Goal: Task Accomplishment & Management: Complete application form

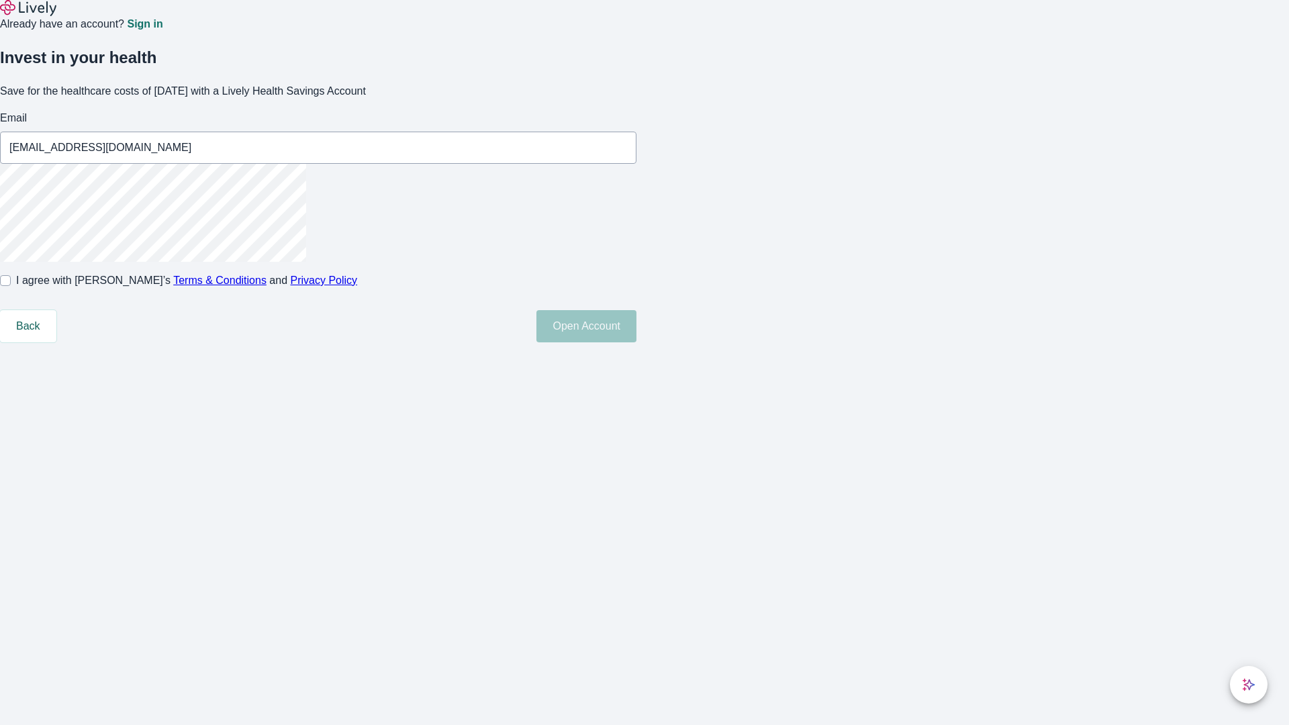
click at [11, 286] on input "I agree with Lively’s Terms & Conditions and Privacy Policy" at bounding box center [5, 280] width 11 height 11
checkbox input "true"
click at [636, 342] on button "Open Account" at bounding box center [586, 326] width 100 height 32
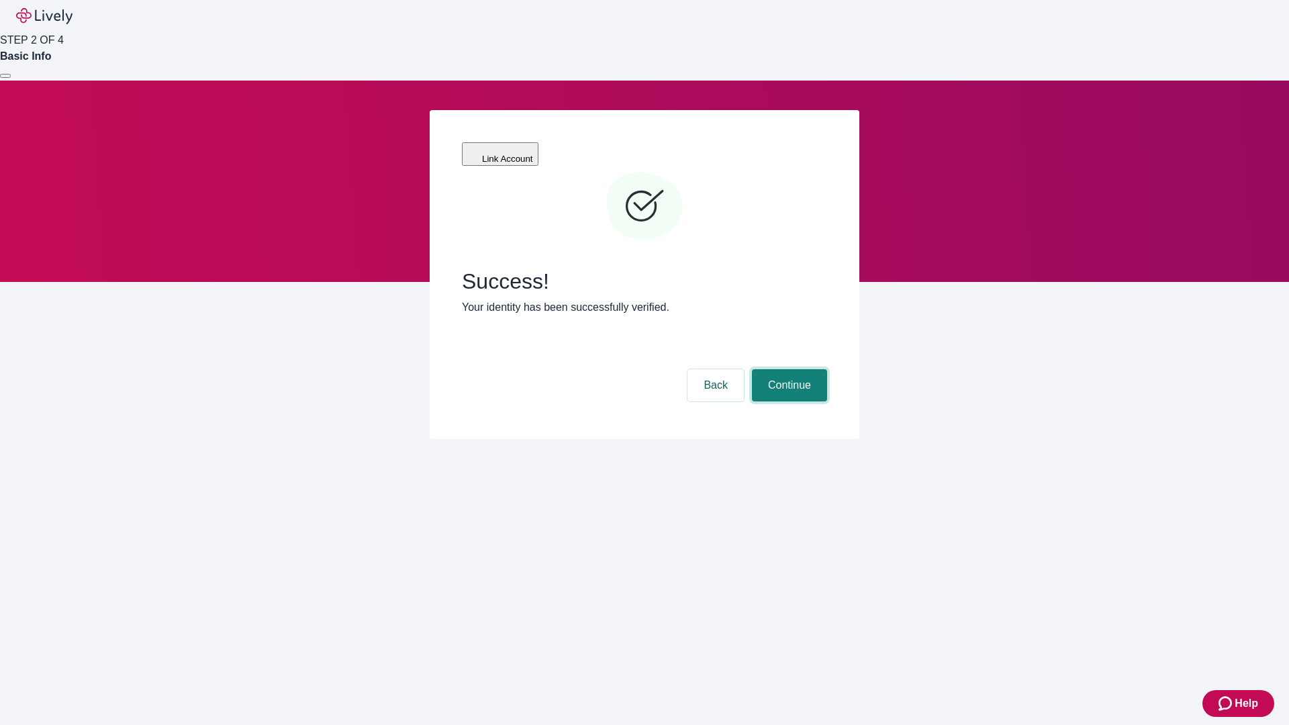
click at [787, 369] on button "Continue" at bounding box center [789, 385] width 75 height 32
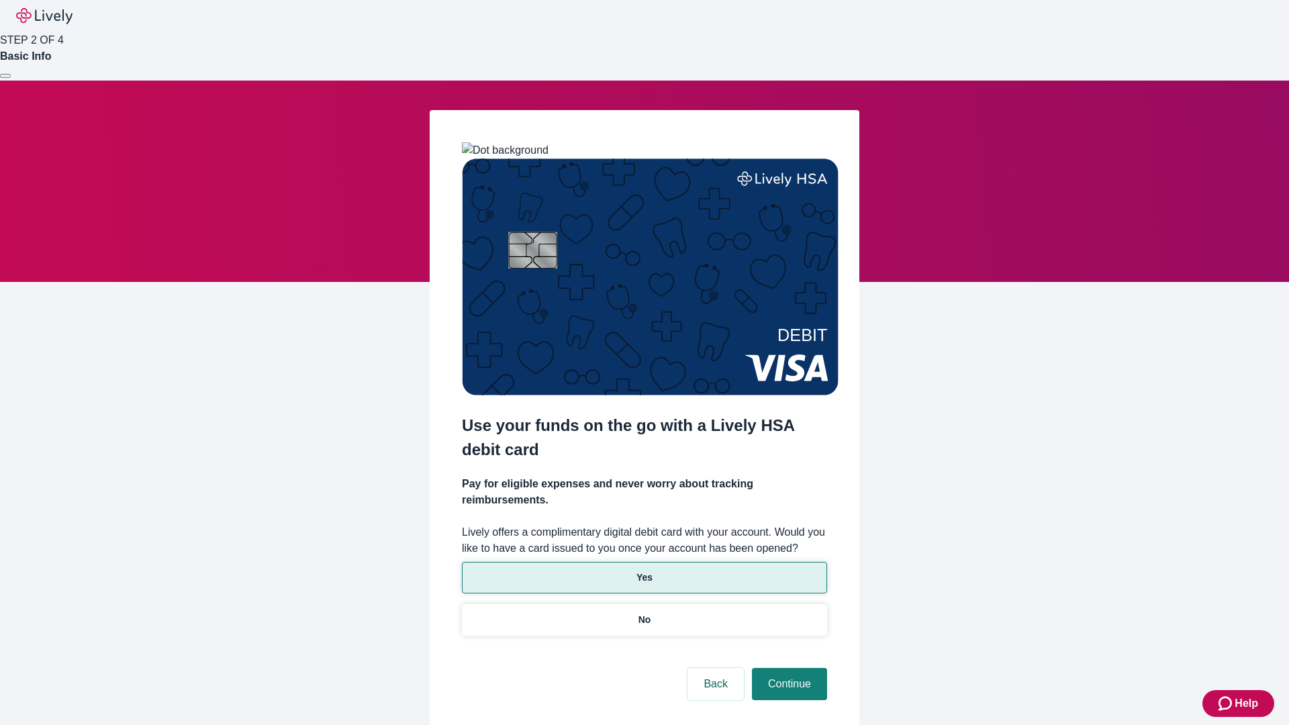
click at [644, 571] on p "Yes" at bounding box center [644, 578] width 16 height 14
click at [787, 668] on button "Continue" at bounding box center [789, 684] width 75 height 32
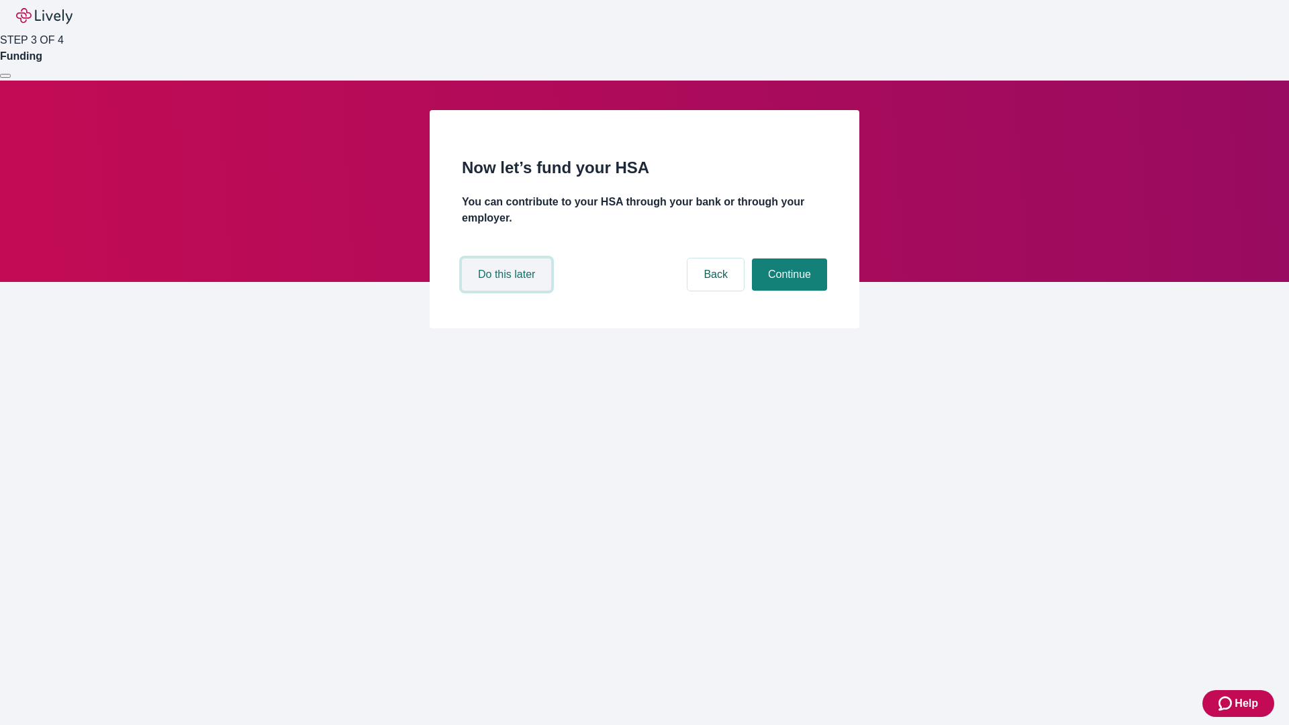
click at [508, 291] on button "Do this later" at bounding box center [506, 274] width 89 height 32
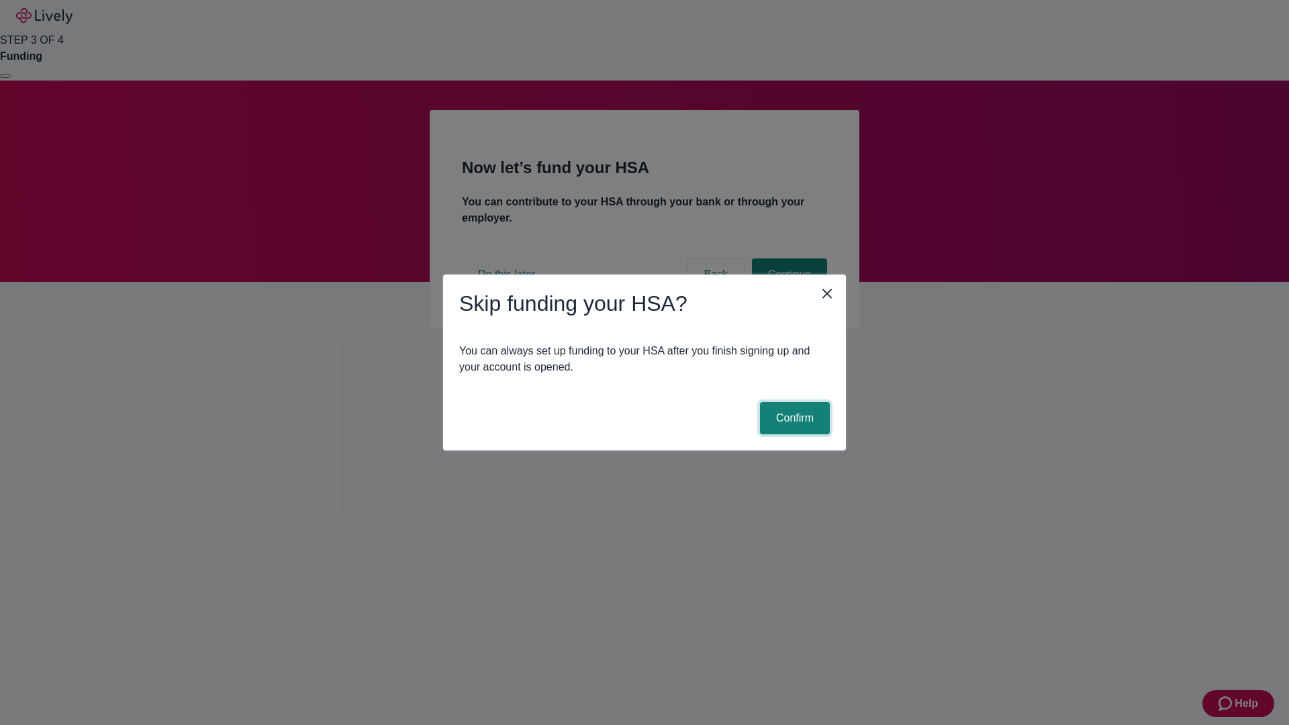
click at [793, 418] on button "Confirm" at bounding box center [795, 418] width 70 height 32
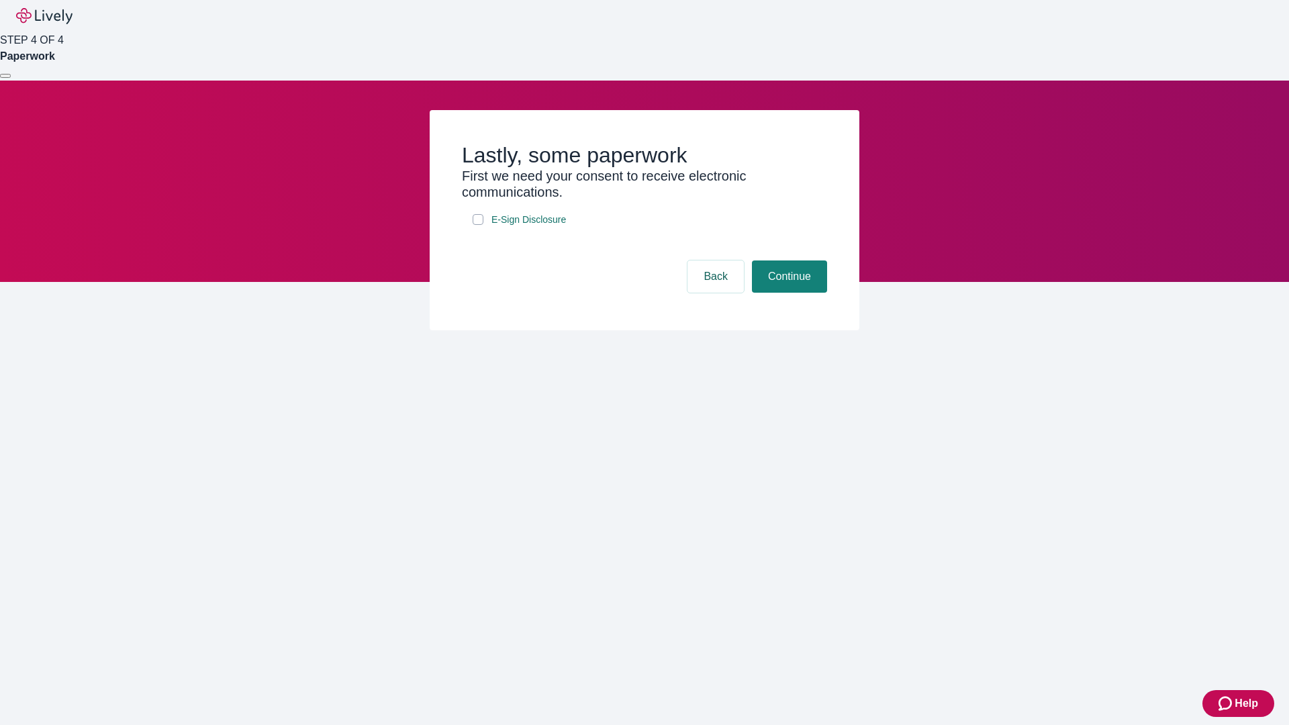
click at [478, 225] on input "E-Sign Disclosure" at bounding box center [478, 219] width 11 height 11
checkbox input "true"
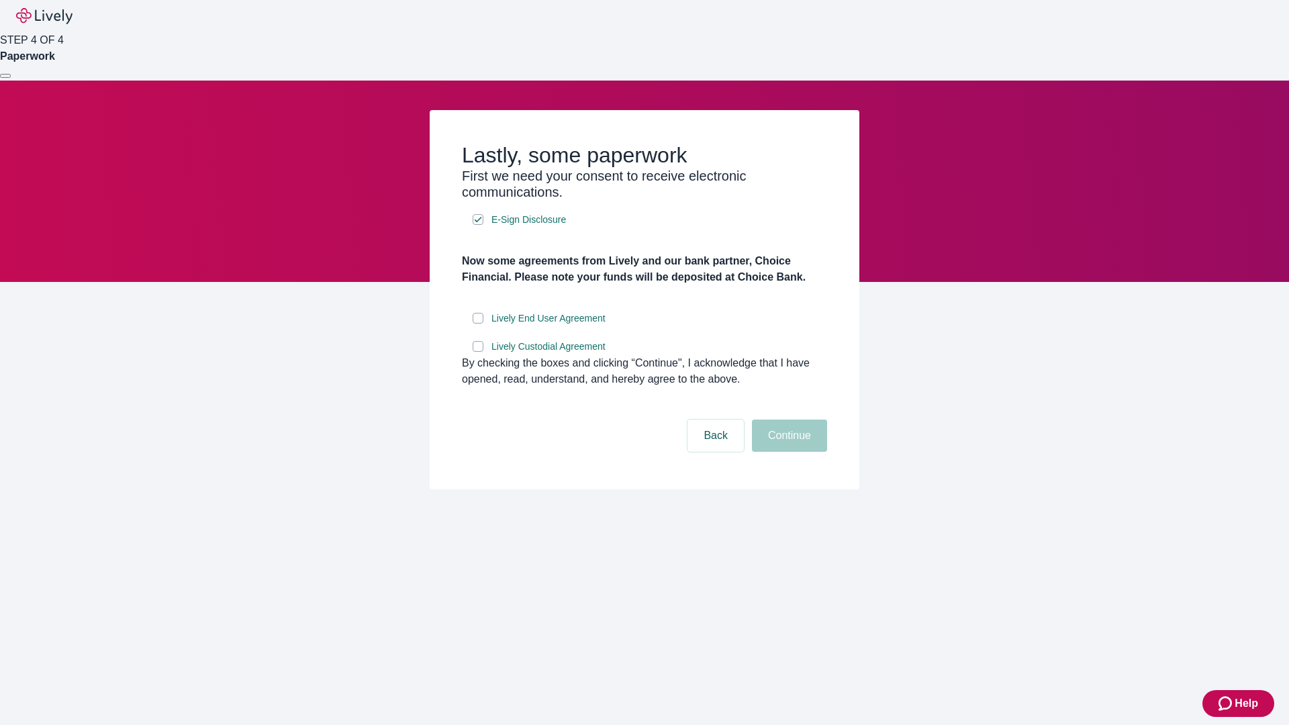
click at [478, 324] on input "Lively End User Agreement" at bounding box center [478, 318] width 11 height 11
checkbox input "true"
click at [478, 352] on input "Lively Custodial Agreement" at bounding box center [478, 346] width 11 height 11
checkbox input "true"
click at [787, 452] on button "Continue" at bounding box center [789, 436] width 75 height 32
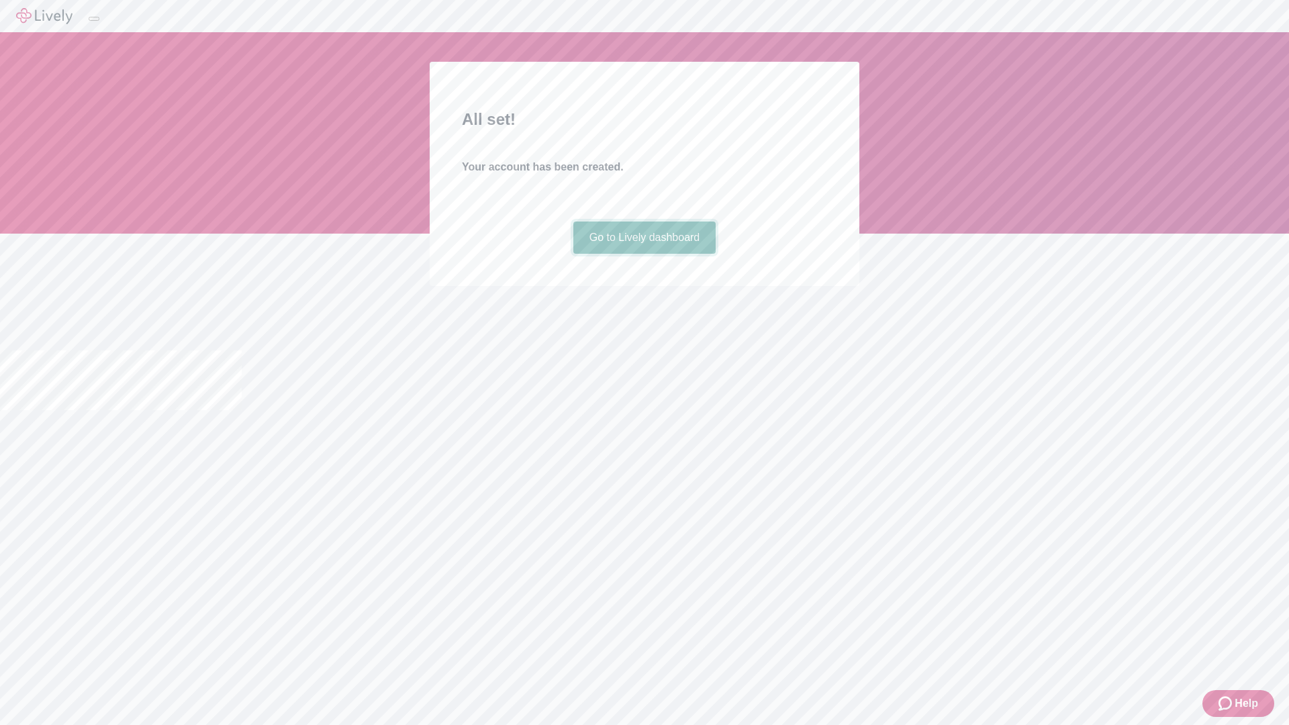
click at [644, 254] on link "Go to Lively dashboard" at bounding box center [644, 238] width 143 height 32
